Goal: Information Seeking & Learning: Understand process/instructions

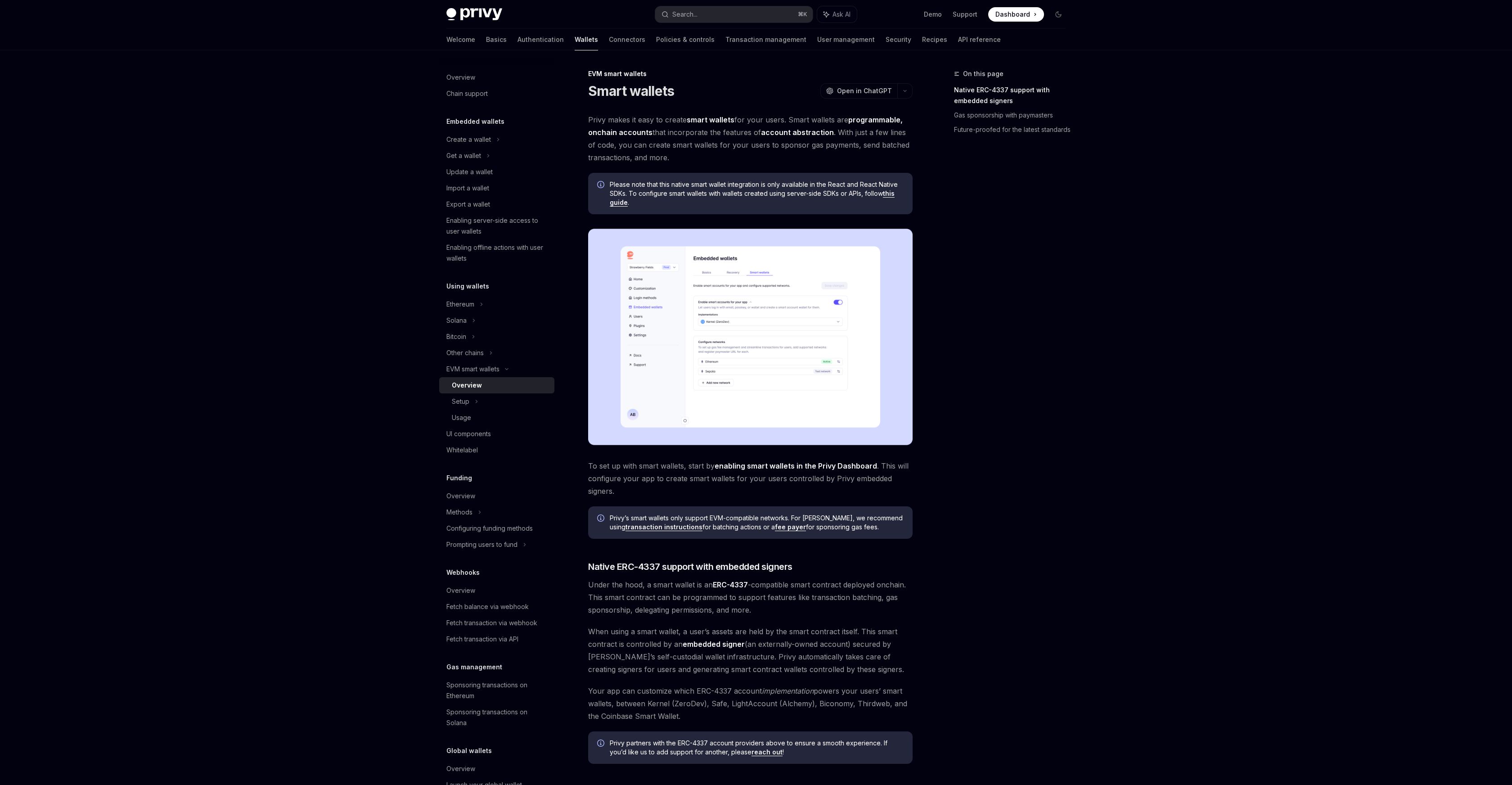
click at [1001, 272] on div "On this page Native ERC-4337 support with embedded signers Gas sponsorship with…" at bounding box center [1005, 427] width 137 height 716
click at [985, 253] on div "On this page Native ERC-4337 support with embedded signers Gas sponsorship with…" at bounding box center [1005, 427] width 137 height 716
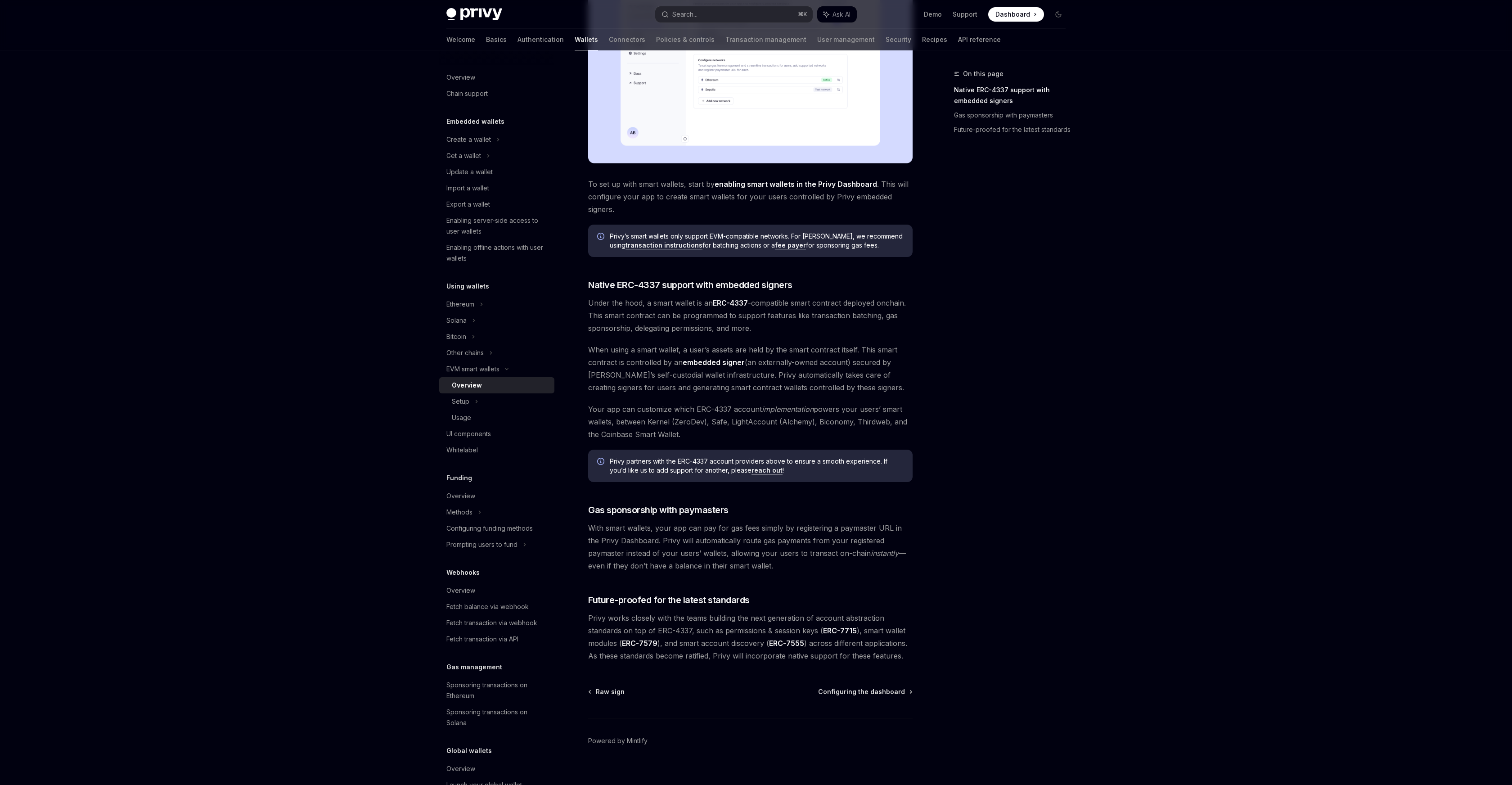
scroll to position [293, 0]
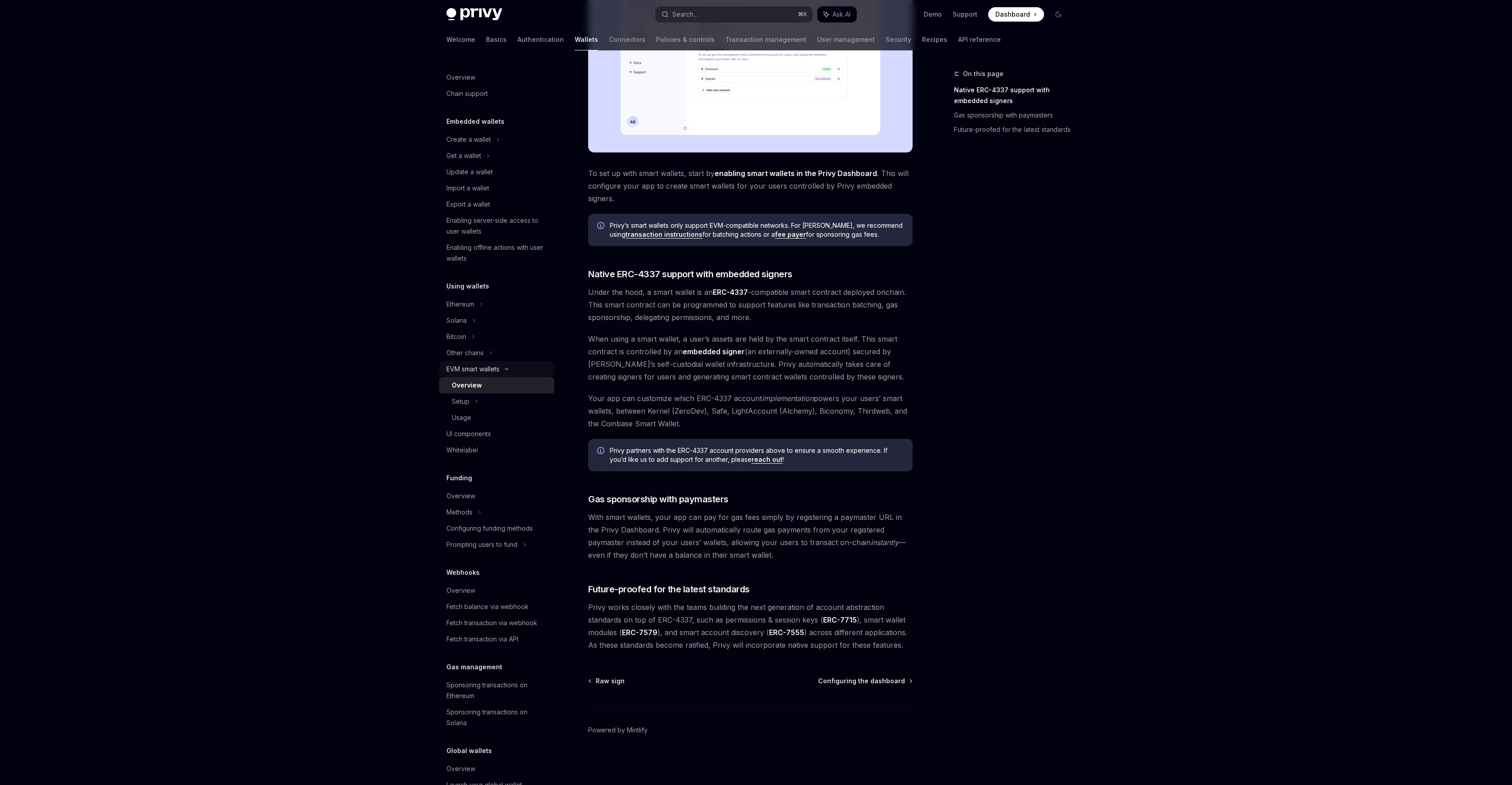
click at [490, 373] on div "EVM smart wallets" at bounding box center [472, 369] width 53 height 11
click at [465, 404] on div "Setup" at bounding box center [460, 402] width 18 height 11
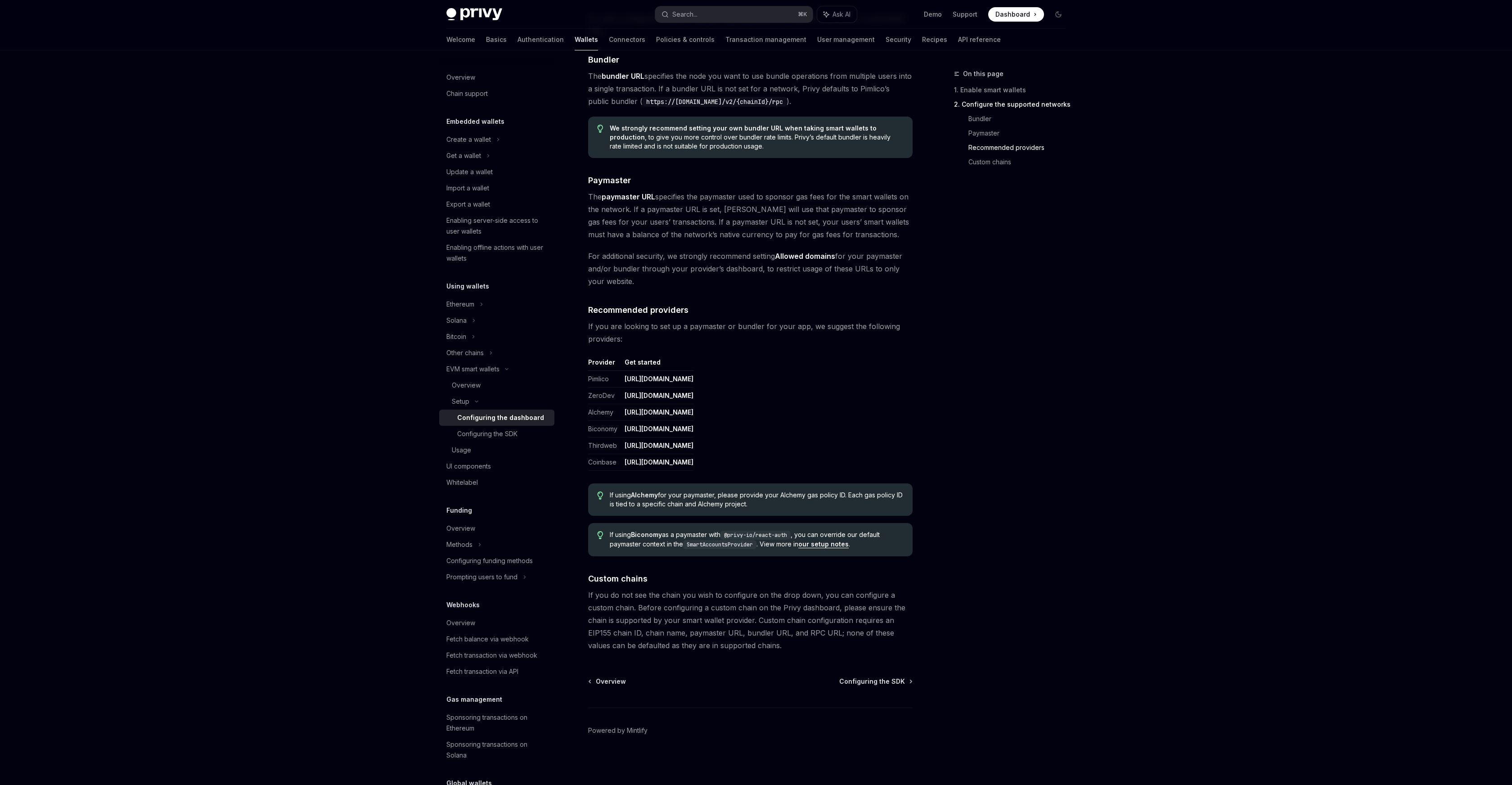
scroll to position [817, 0]
click at [511, 438] on div "Configuring the SDK" at bounding box center [487, 434] width 60 height 11
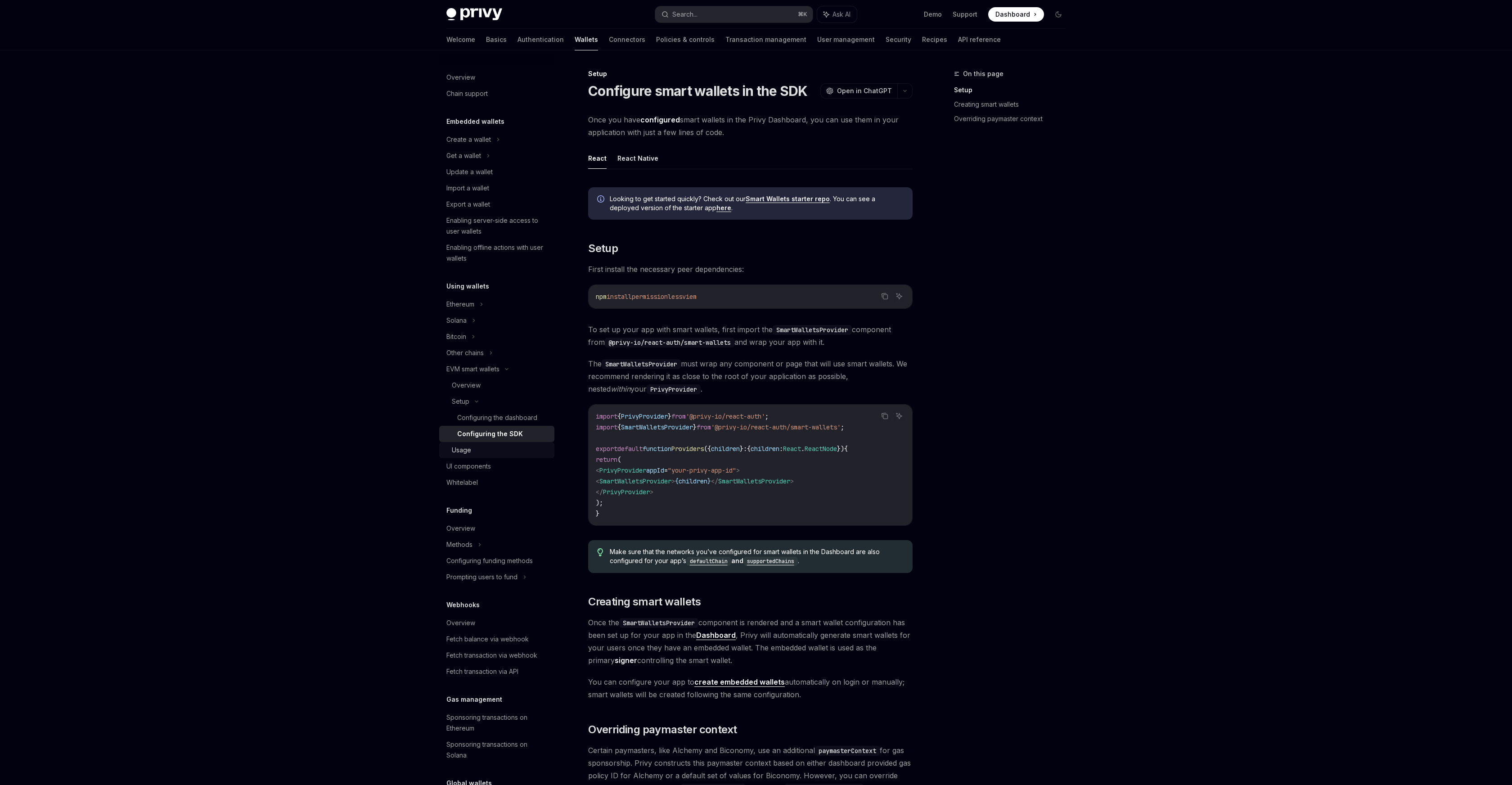
click at [458, 455] on div "Usage" at bounding box center [461, 451] width 19 height 11
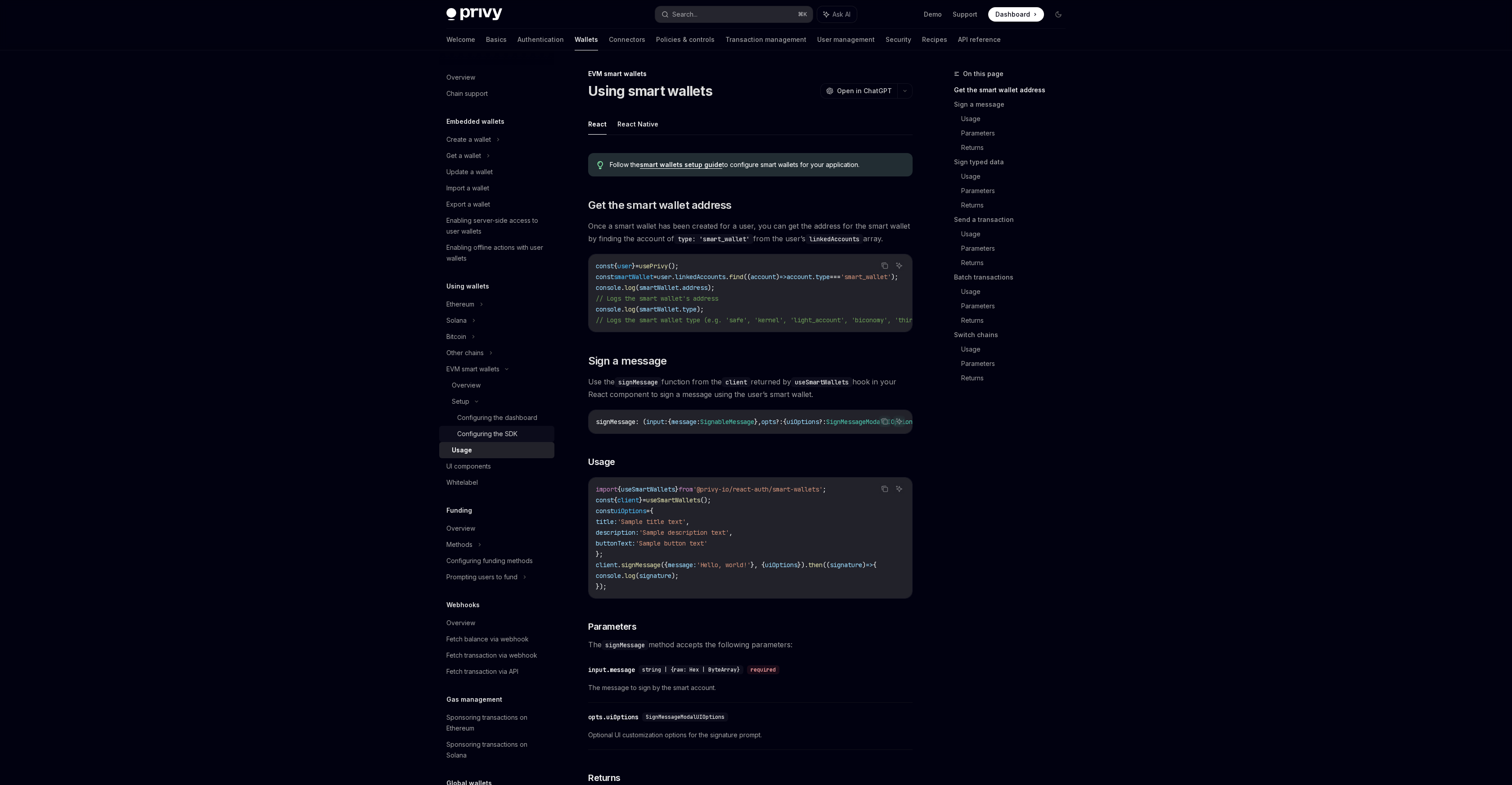
click at [476, 437] on div "Configuring the SDK" at bounding box center [487, 434] width 60 height 11
type textarea "*"
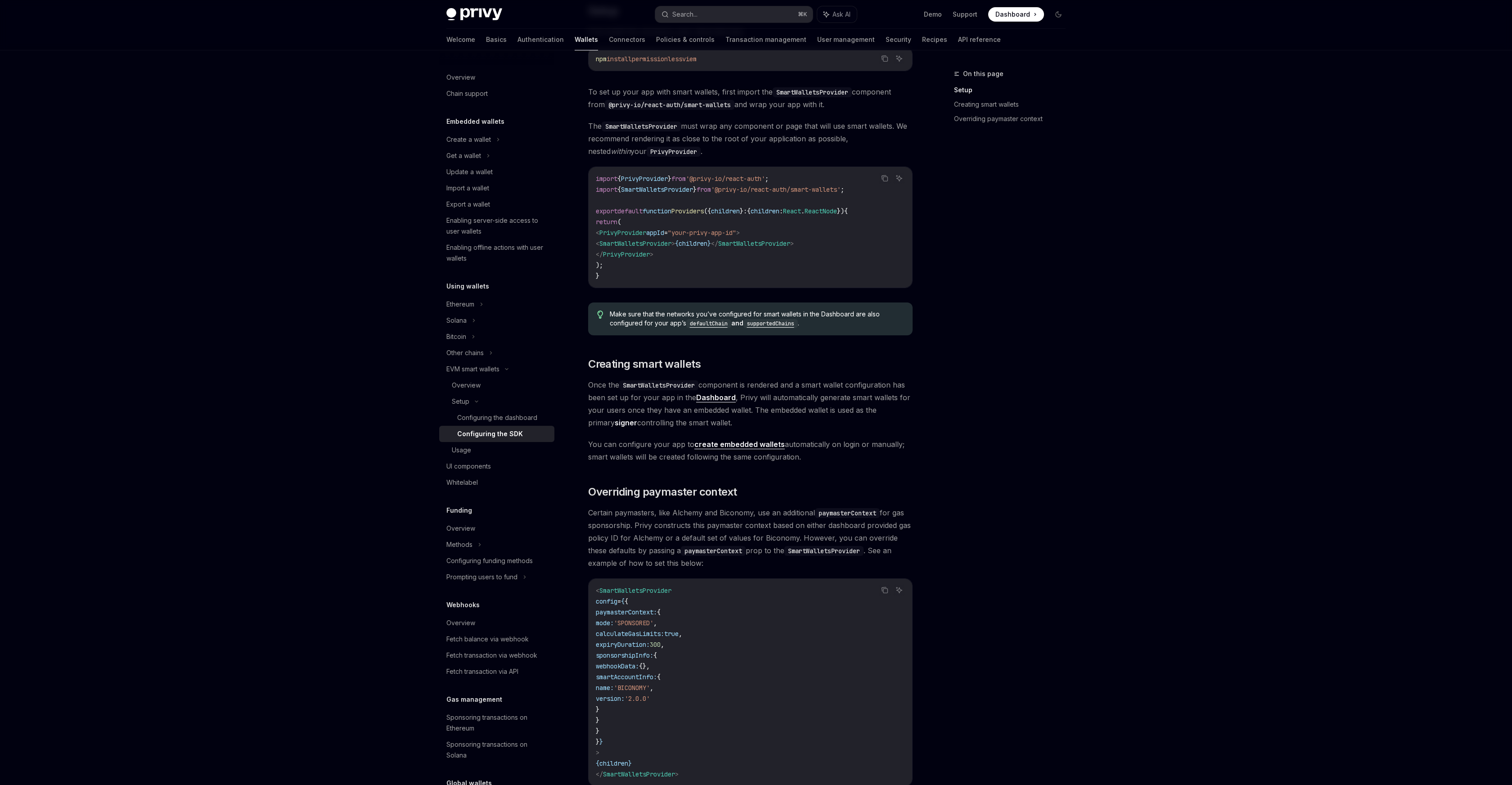
scroll to position [249, 0]
